Goal: Transaction & Acquisition: Purchase product/service

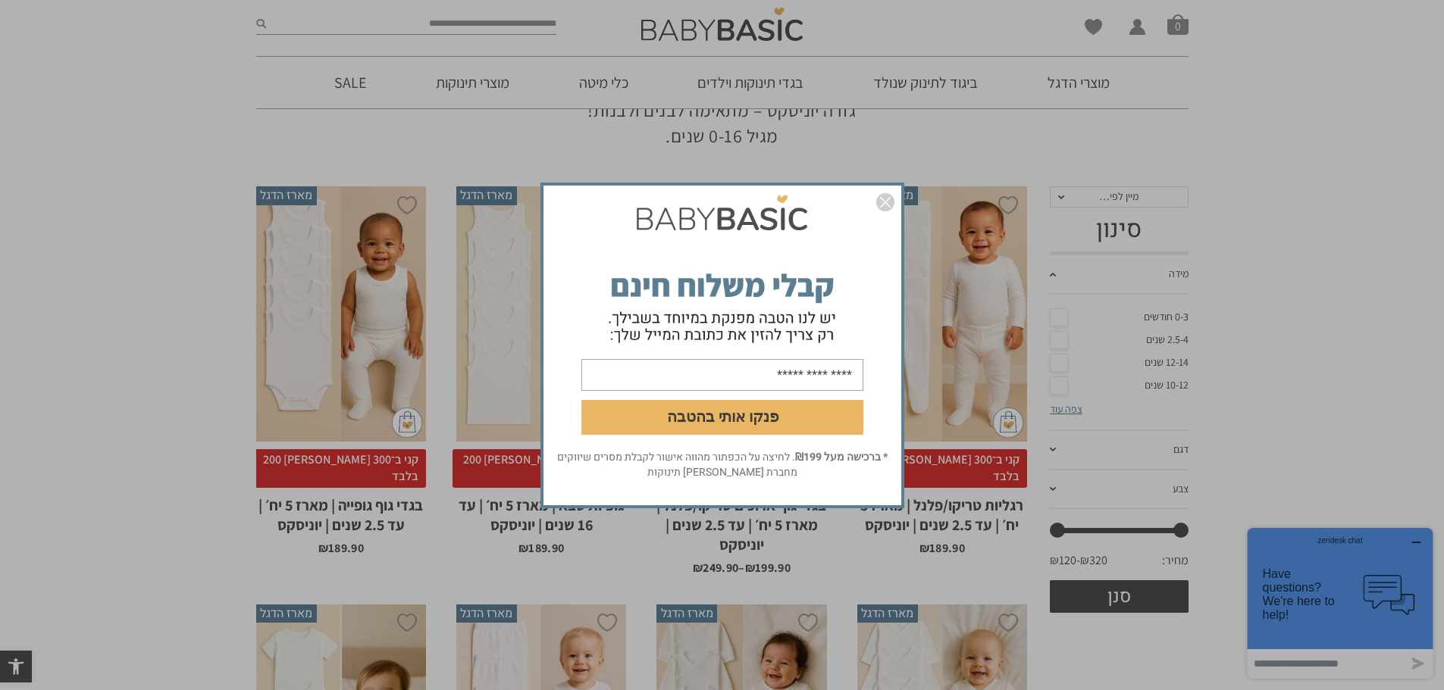
click at [892, 202] on img "סגור" at bounding box center [885, 202] width 18 height 18
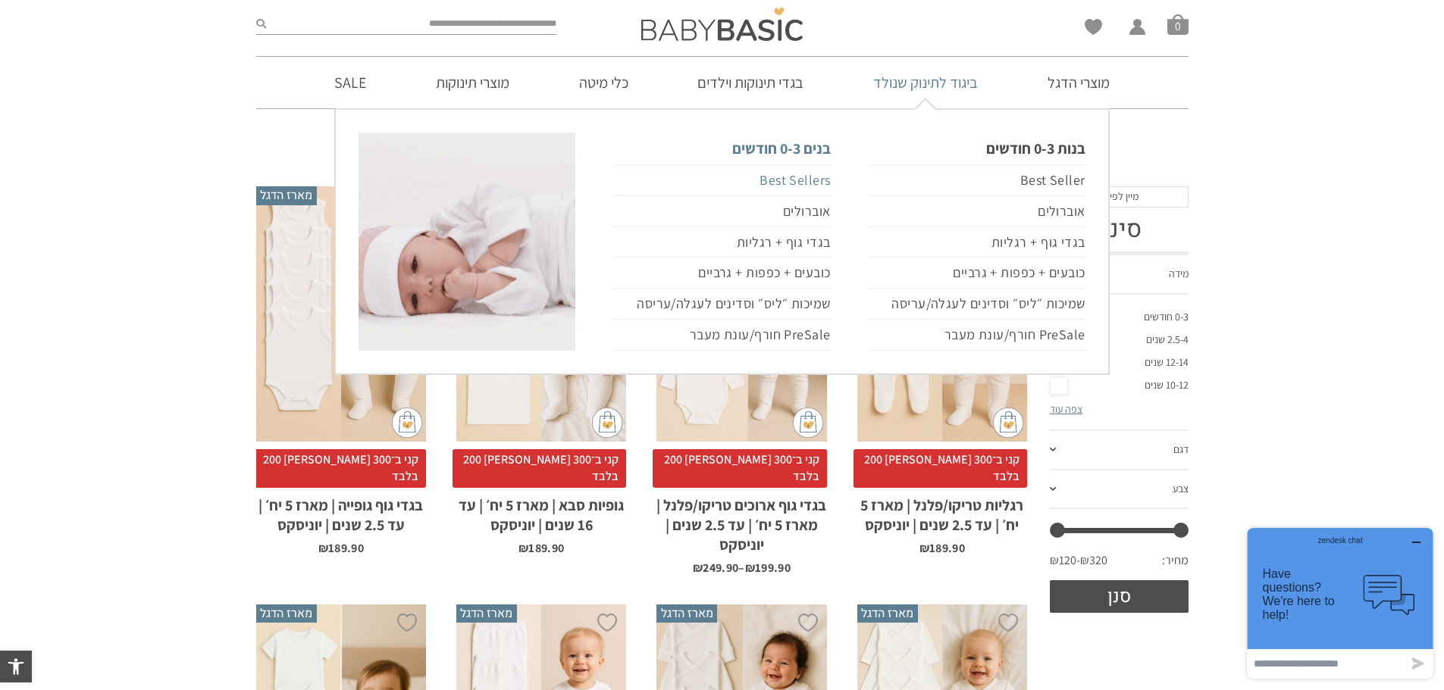
click at [796, 177] on link "Best Sellers" at bounding box center [721, 180] width 217 height 32
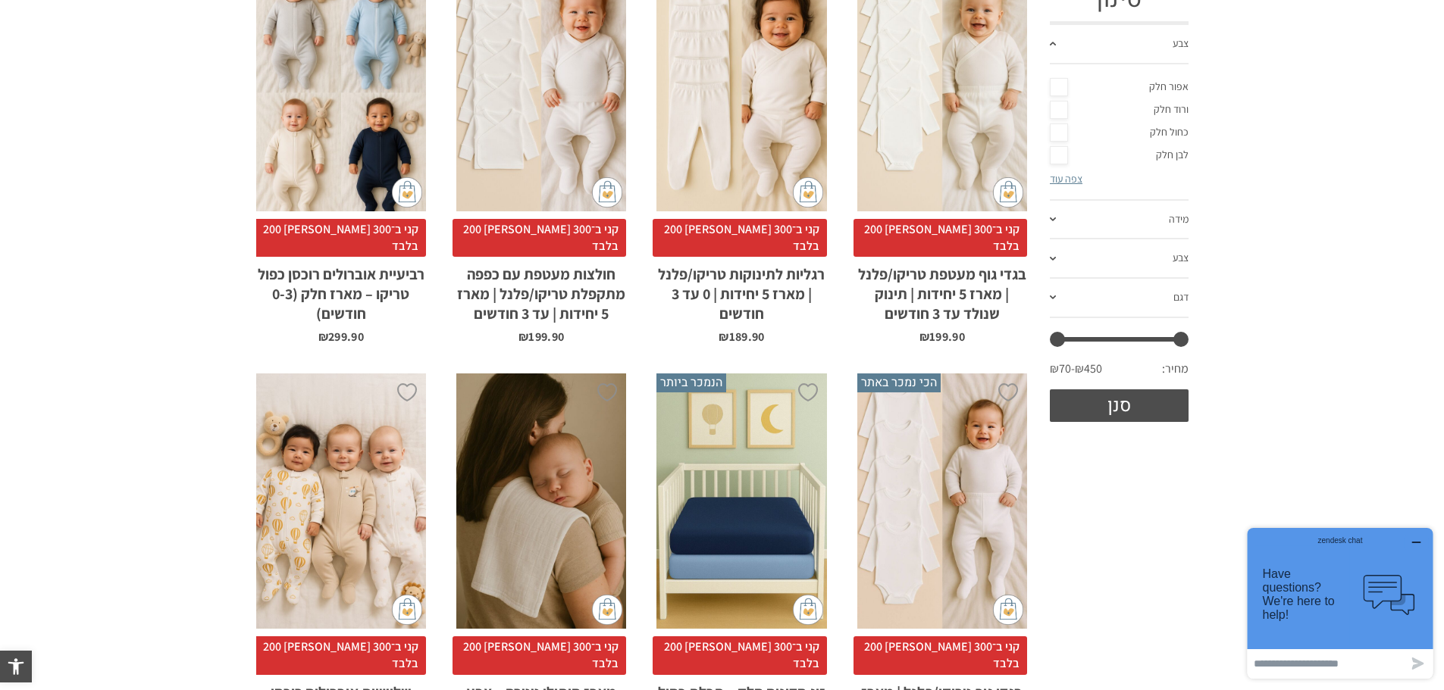
scroll to position [455, 0]
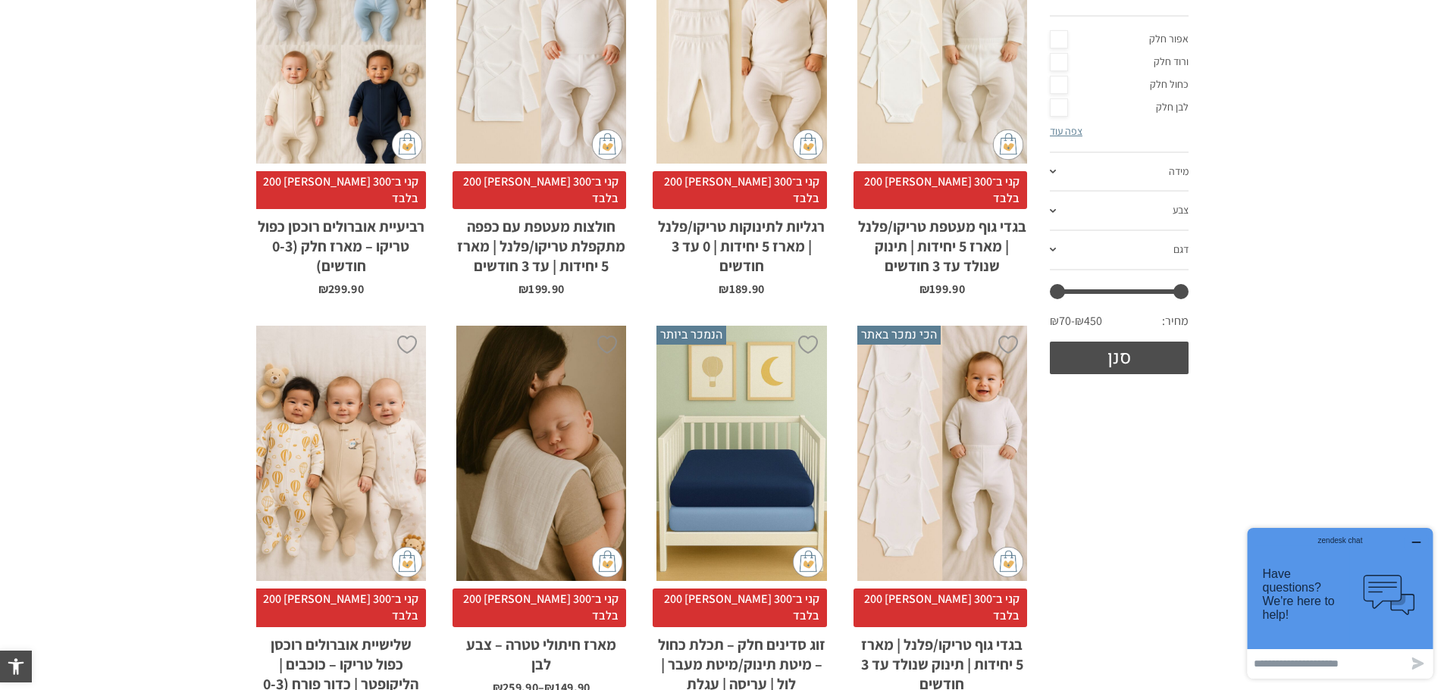
click at [1419, 538] on icon "button" at bounding box center [1416, 543] width 12 height 12
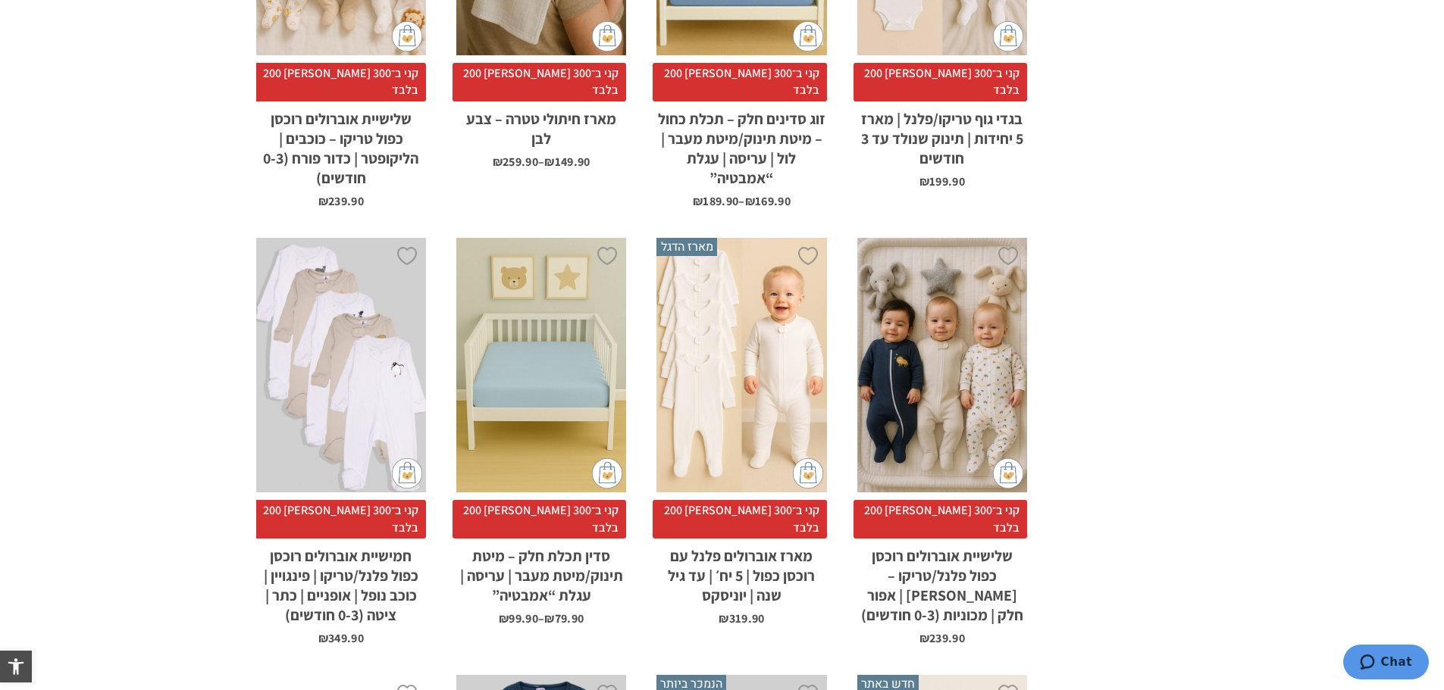
scroll to position [985, 0]
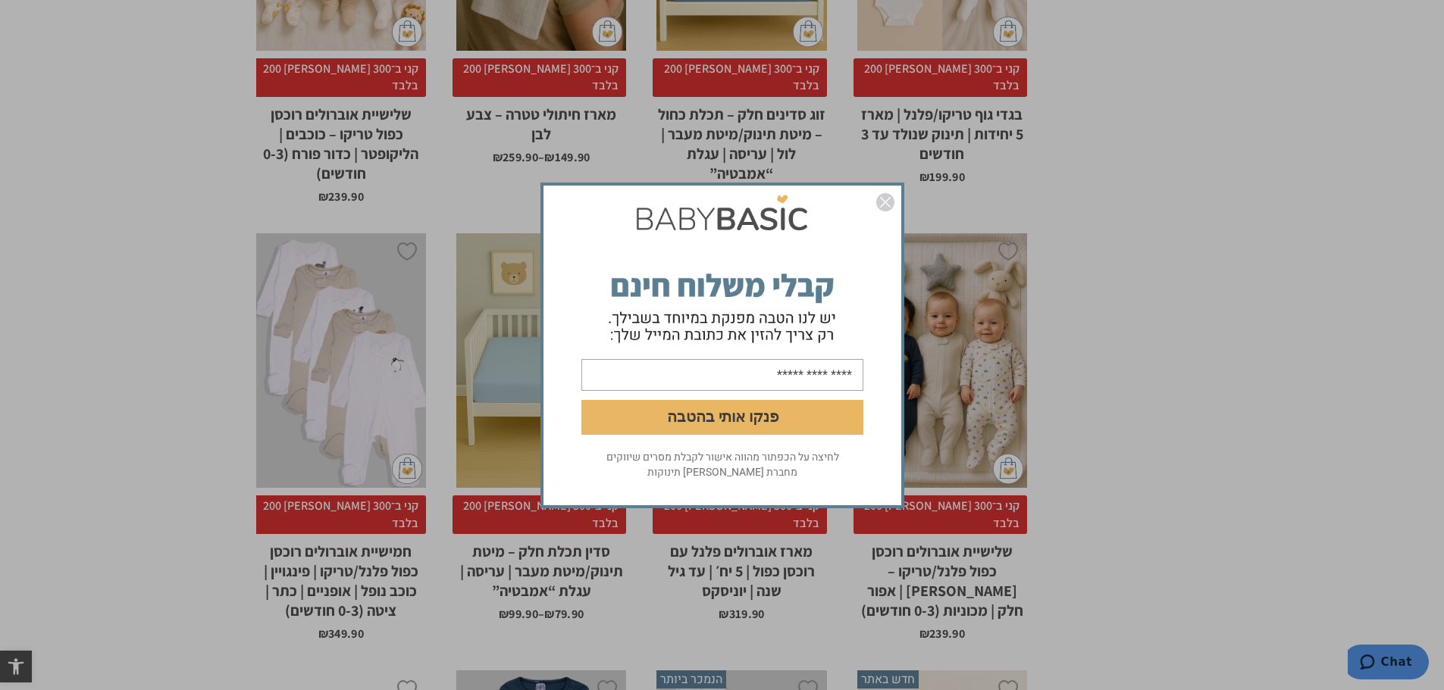
click at [884, 199] on img "סגור" at bounding box center [885, 202] width 18 height 18
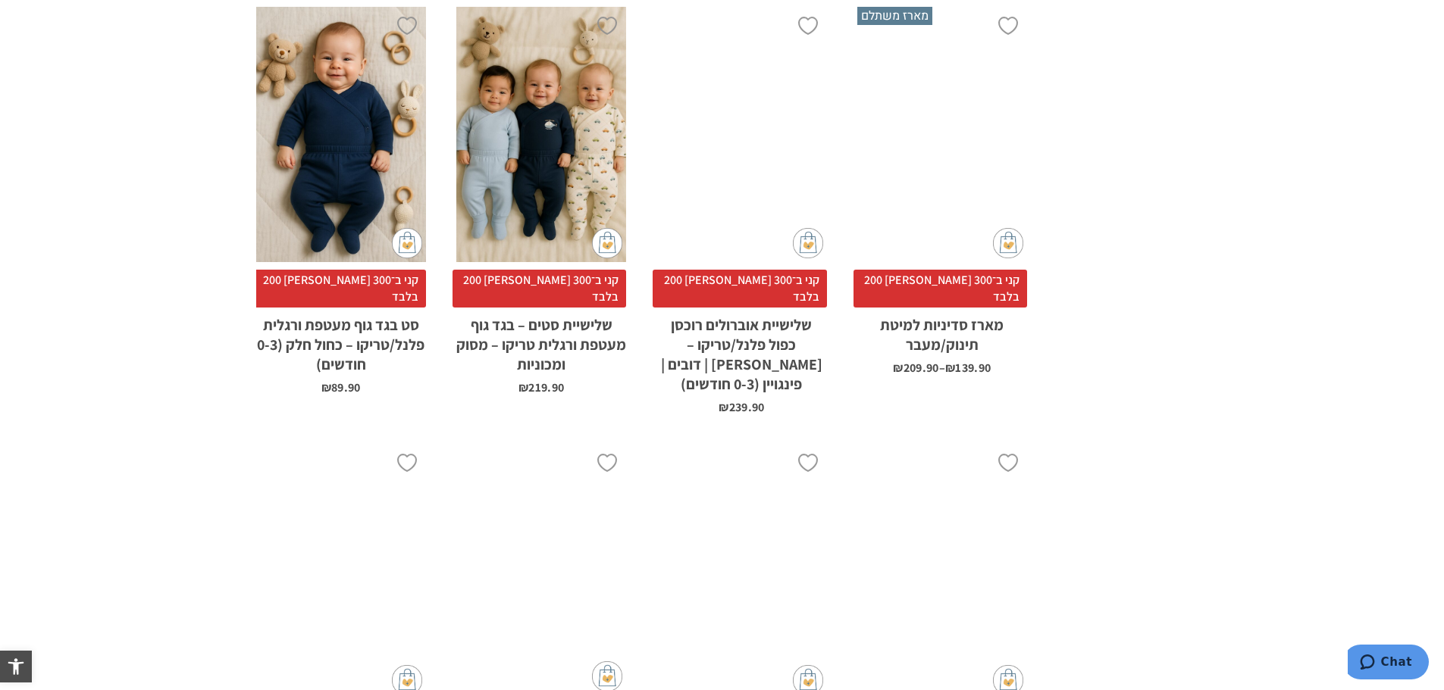
scroll to position [3183, 0]
